Goal: Navigation & Orientation: Find specific page/section

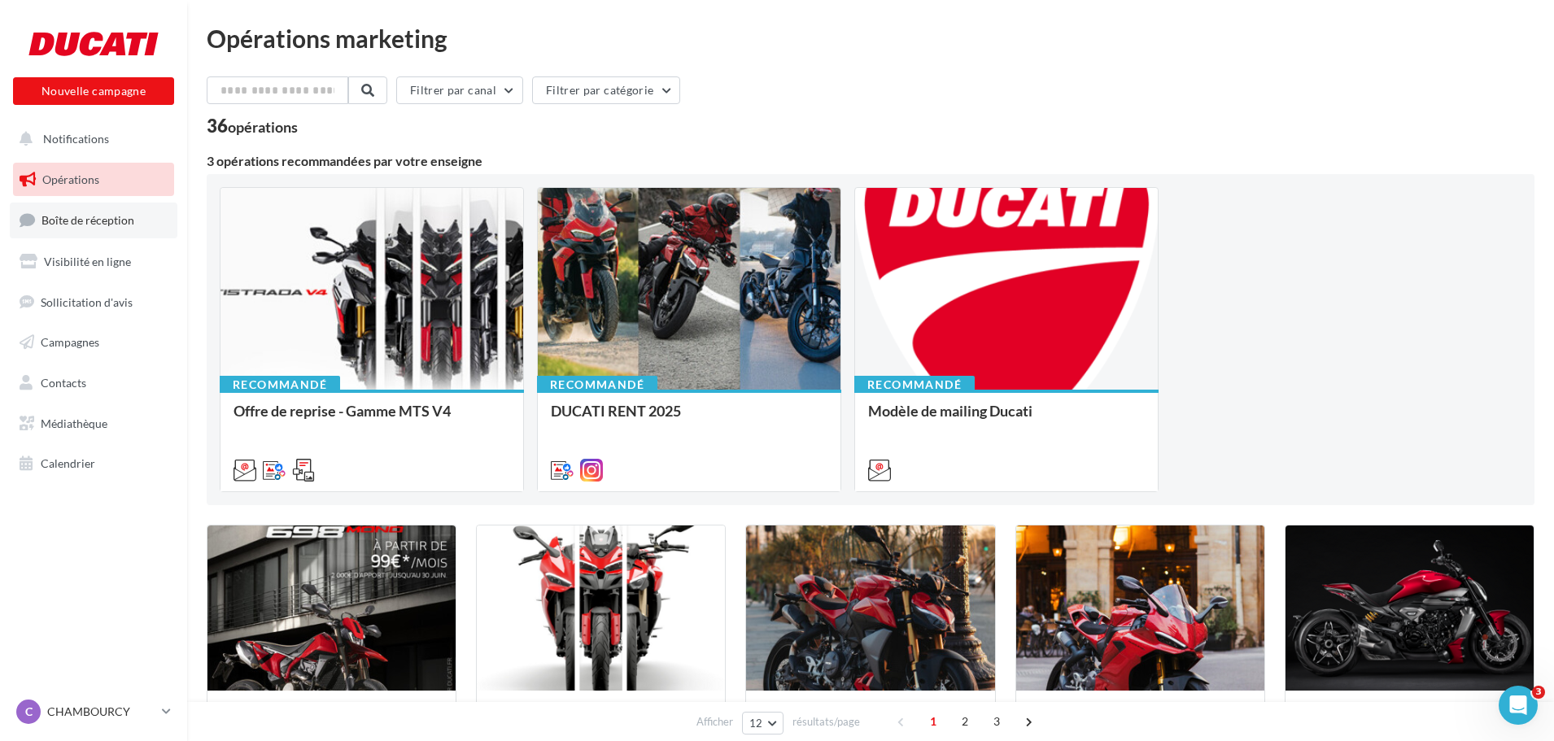
click at [118, 211] on link "Boîte de réception" at bounding box center [94, 220] width 168 height 35
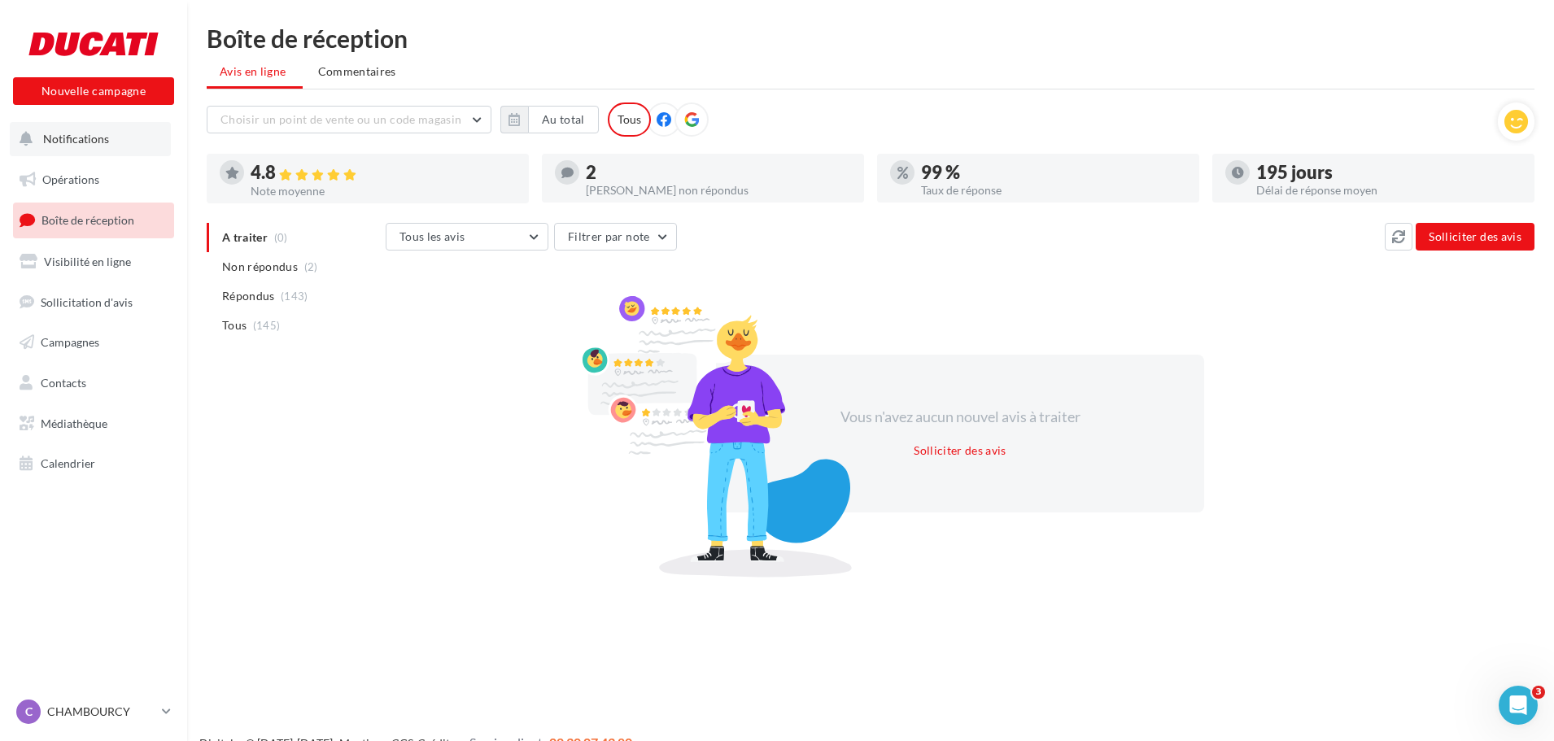
click at [58, 141] on span "Notifications" at bounding box center [76, 139] width 66 height 14
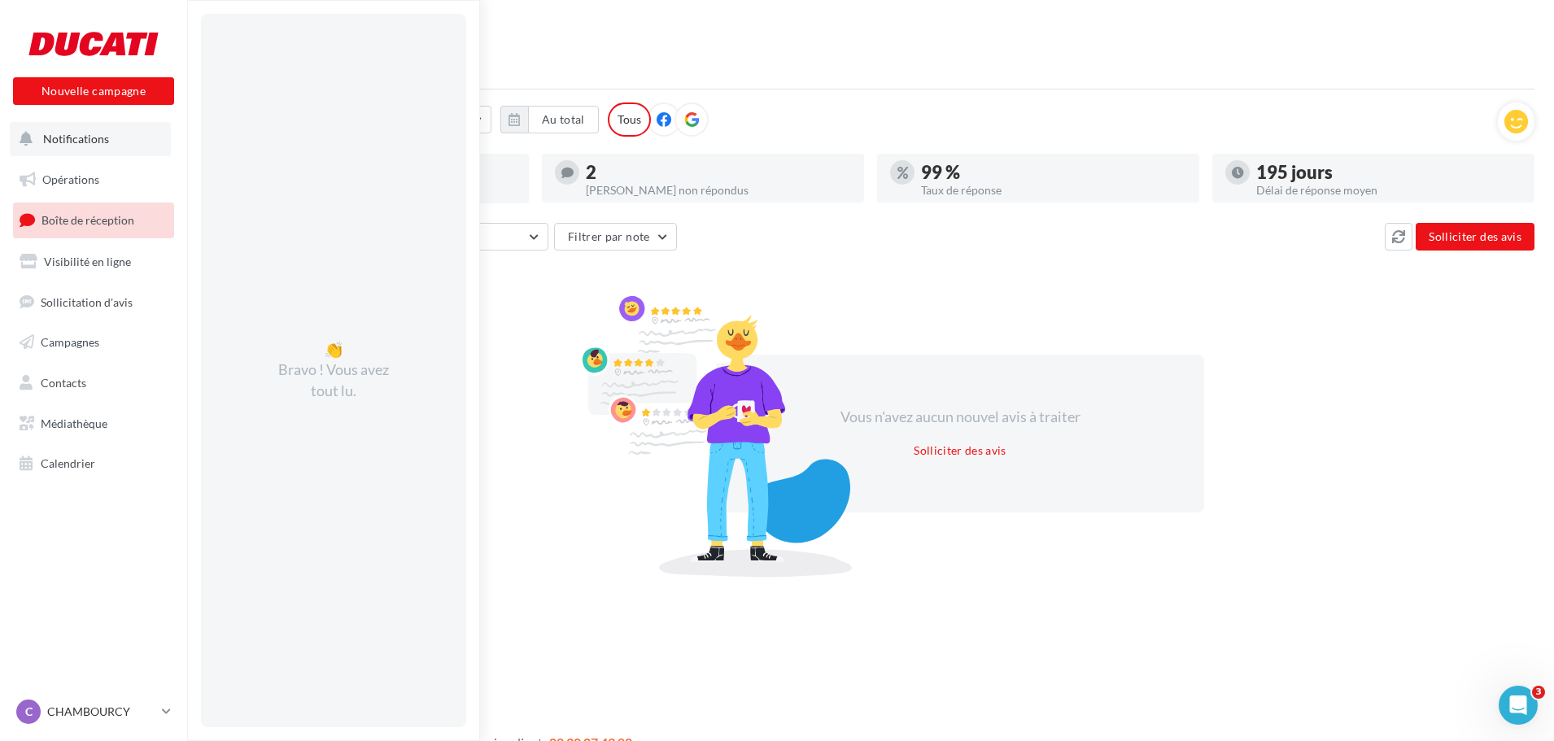
click at [89, 139] on span "Notifications" at bounding box center [76, 139] width 66 height 14
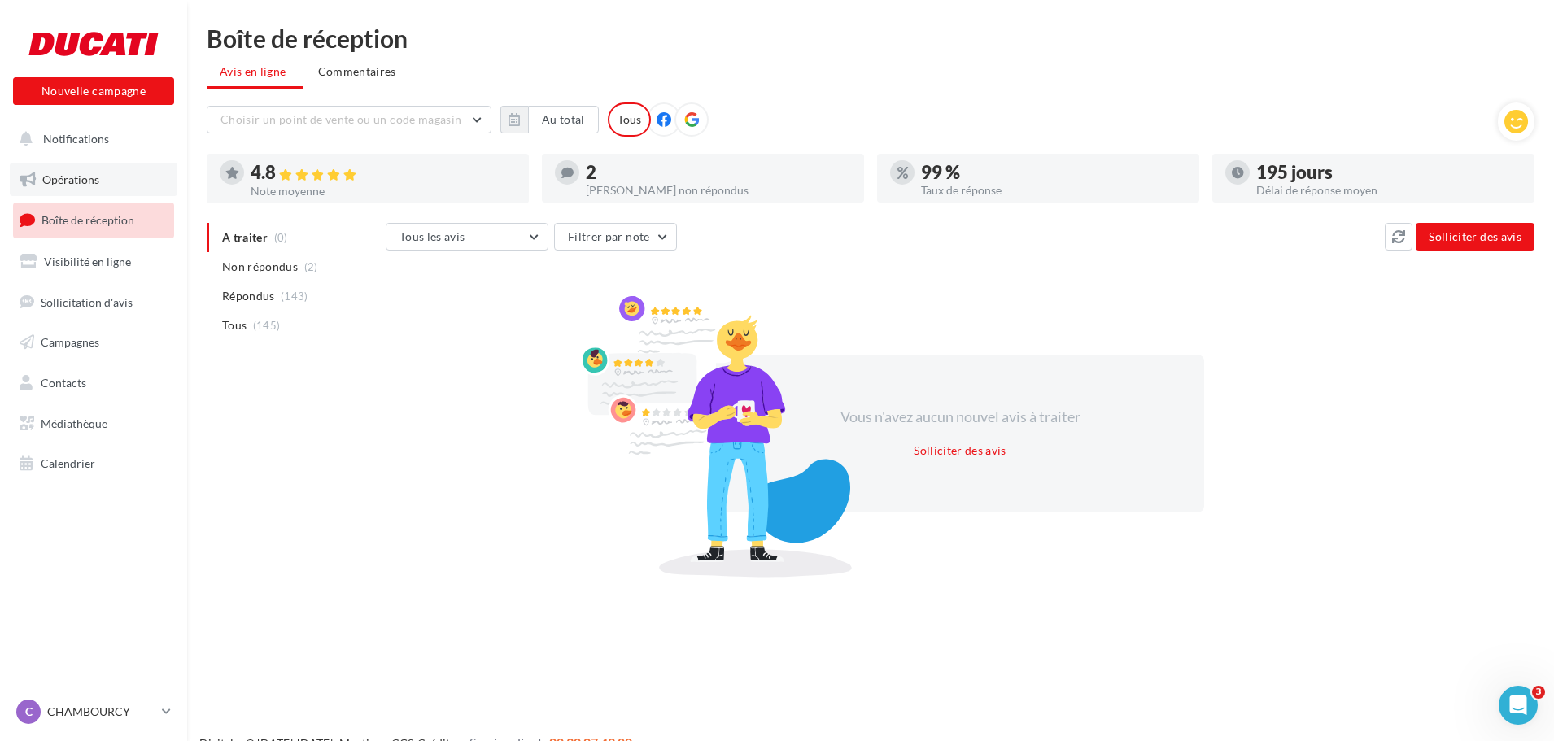
click at [72, 179] on span "Opérations" at bounding box center [70, 179] width 57 height 14
